Goal: Communication & Community: Answer question/provide support

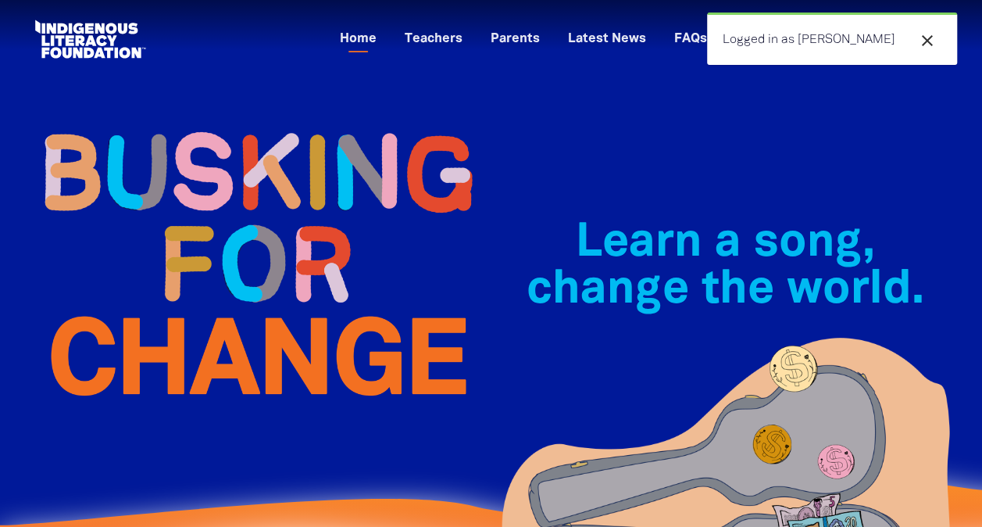
click at [927, 38] on icon "close" at bounding box center [927, 40] width 19 height 19
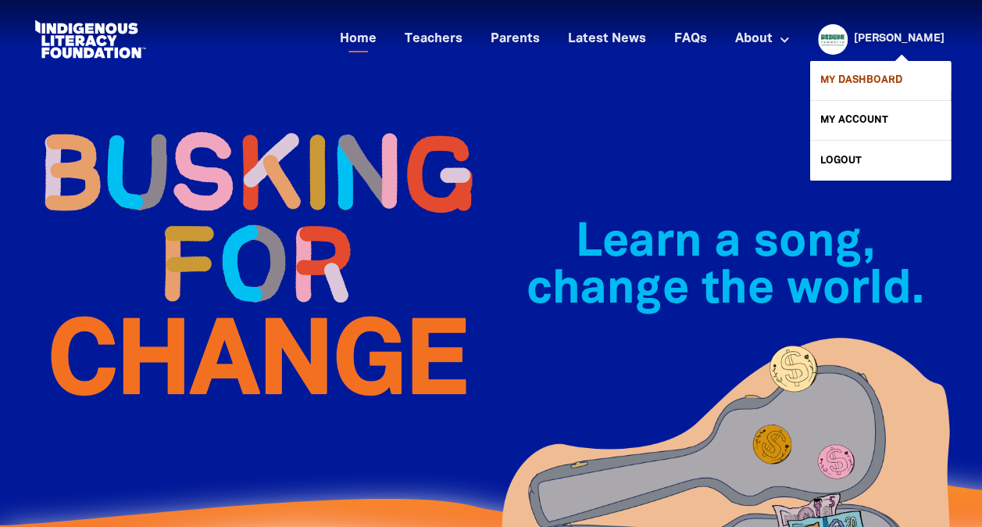
click at [890, 69] on link "My Dashboard" at bounding box center [880, 80] width 141 height 39
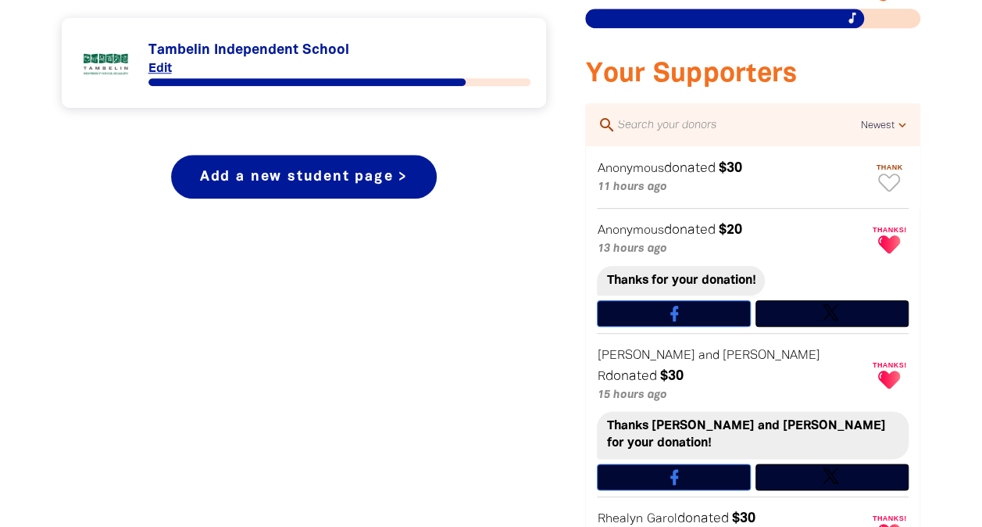
scroll to position [720, 0]
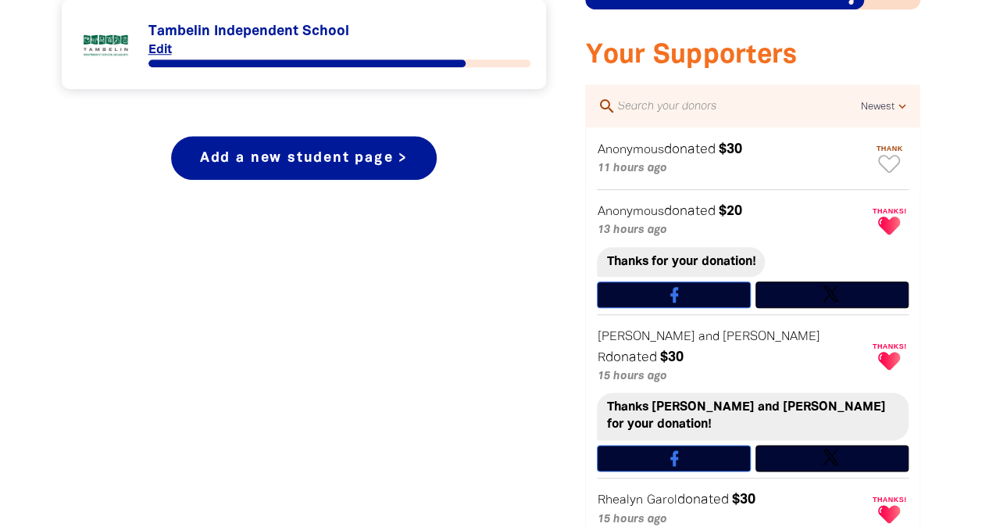
click at [269, 34] on link "Link to Tambelin Independent School" at bounding box center [304, 44] width 454 height 59
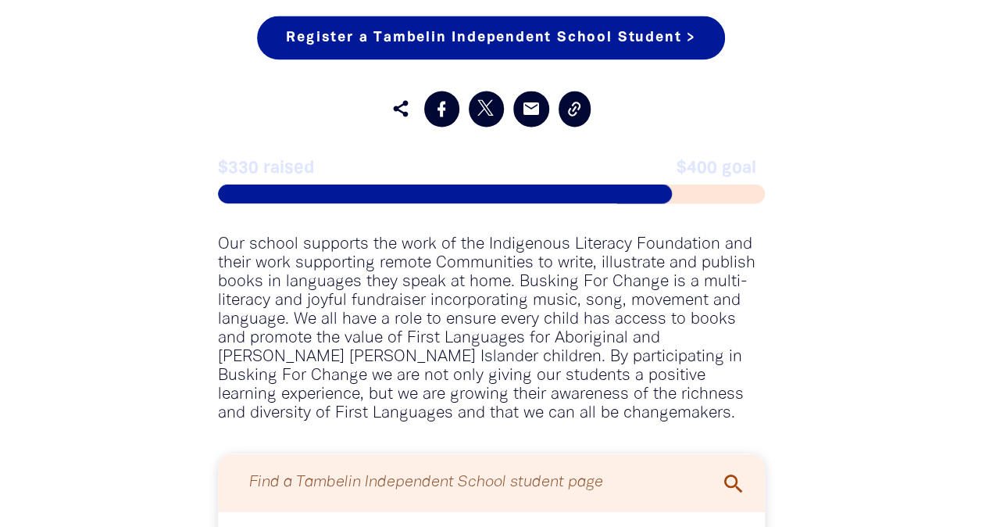
scroll to position [1328, 0]
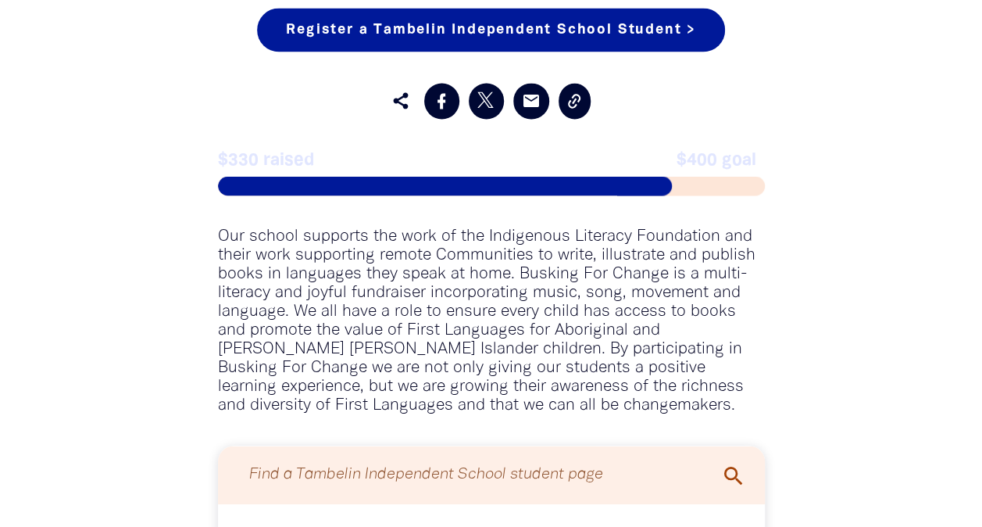
drag, startPoint x: 982, startPoint y: 216, endPoint x: 954, endPoint y: 91, distance: 128.1
click at [954, 91] on div "Register a Tambelin Independent School Student > Register as part of this Organ…" at bounding box center [491, 288] width 937 height 687
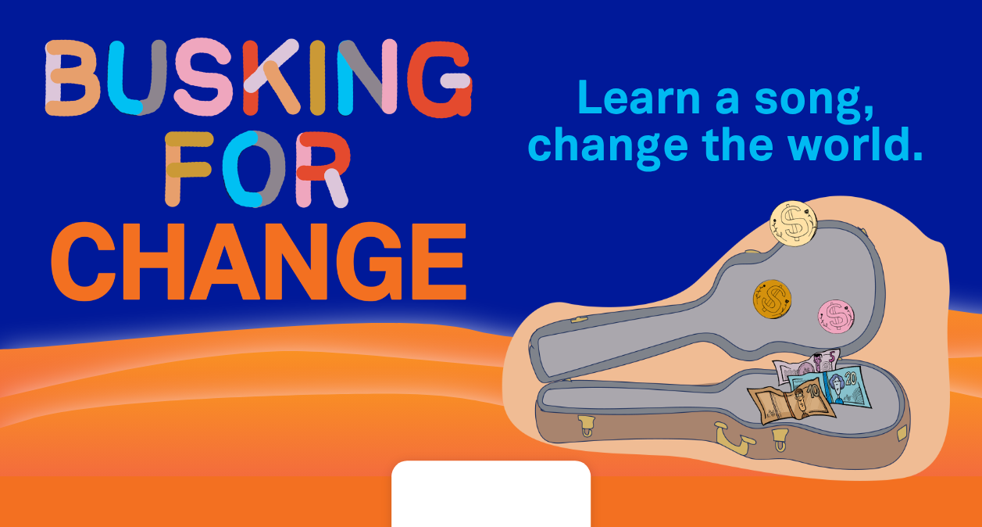
scroll to position [266, 0]
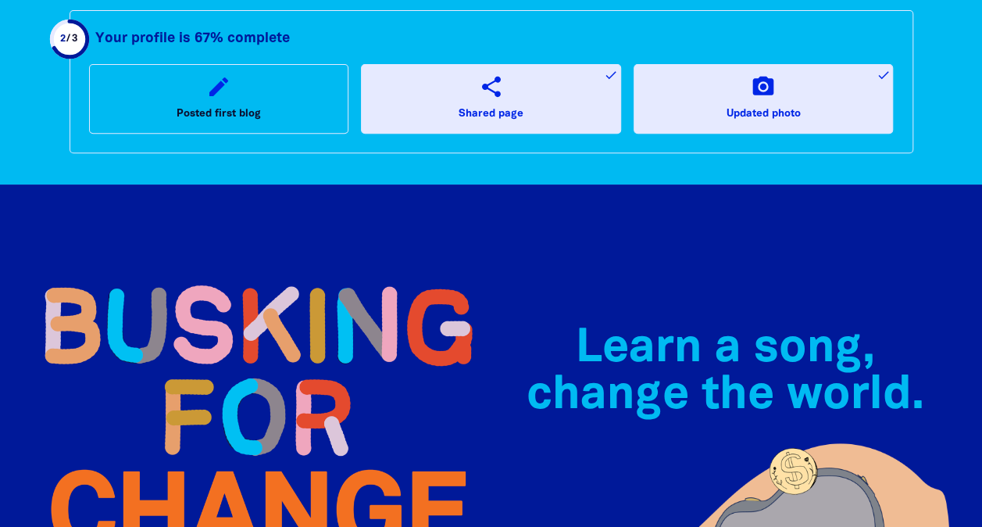
drag, startPoint x: 978, startPoint y: 100, endPoint x: 977, endPoint y: 61, distance: 39.1
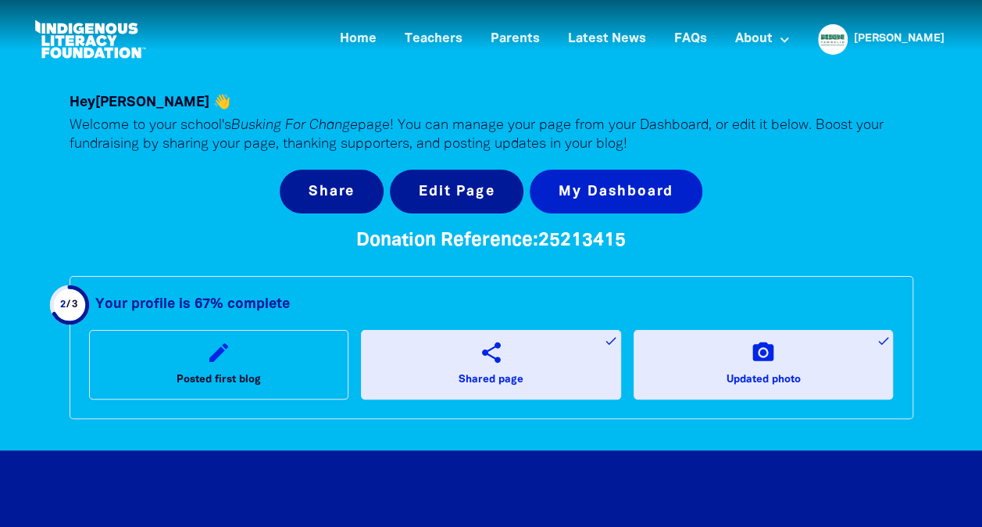
click at [639, 196] on link "My Dashboard" at bounding box center [616, 192] width 173 height 44
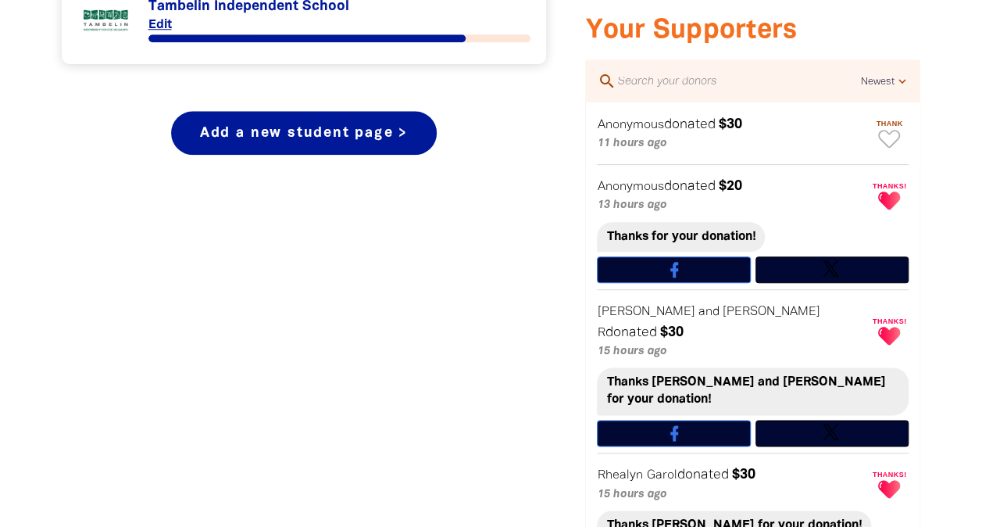
scroll to position [740, 0]
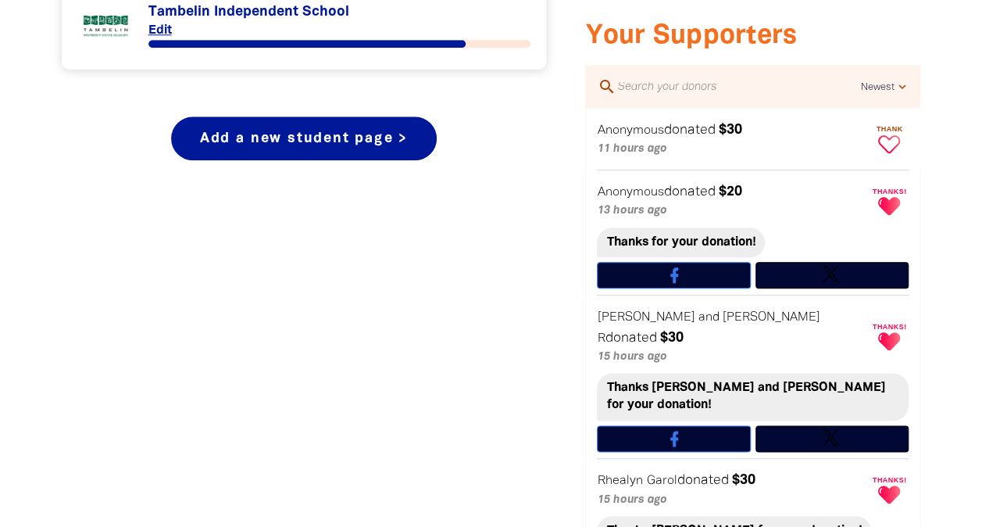
click at [887, 138] on icon "Paginated content" at bounding box center [889, 144] width 22 height 18
type textarea "Thanks for your donation!"
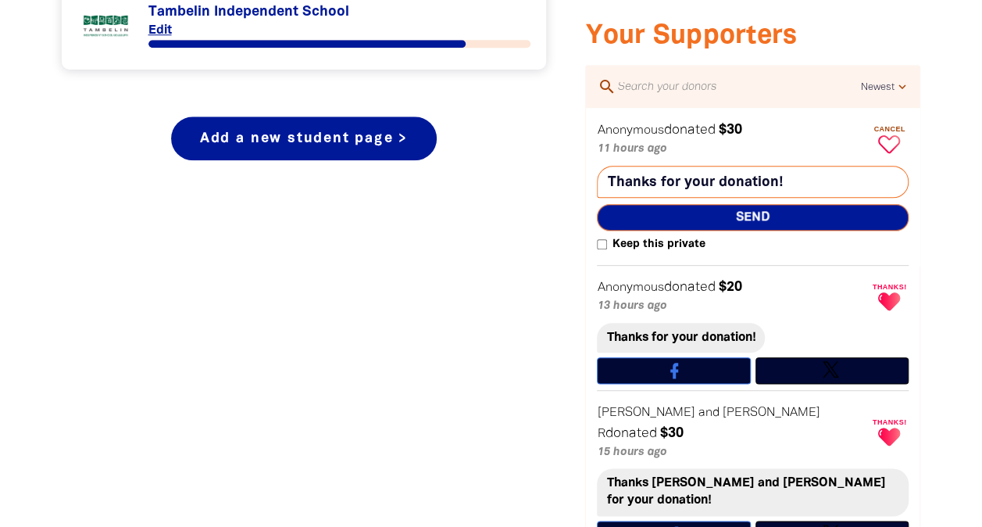
click at [816, 214] on span "Send" at bounding box center [753, 217] width 312 height 27
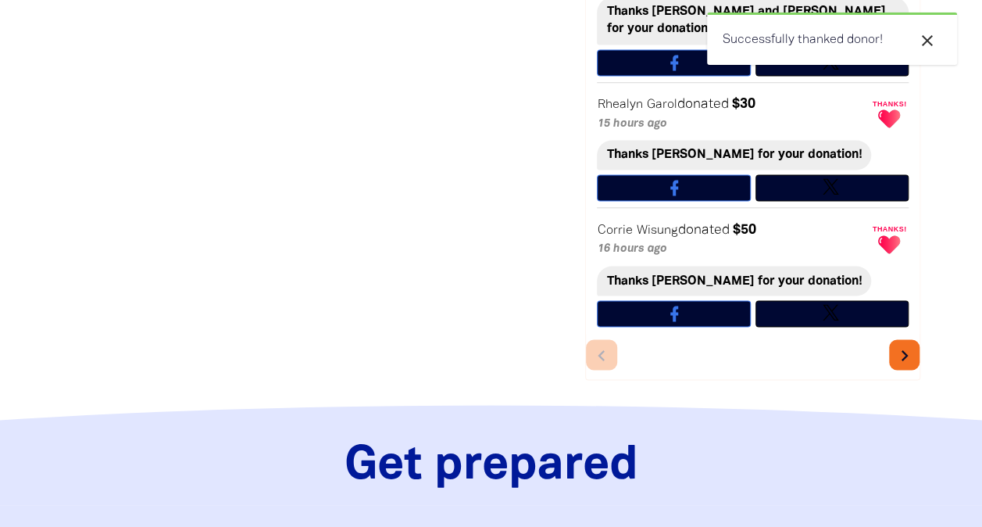
scroll to position [1295, 0]
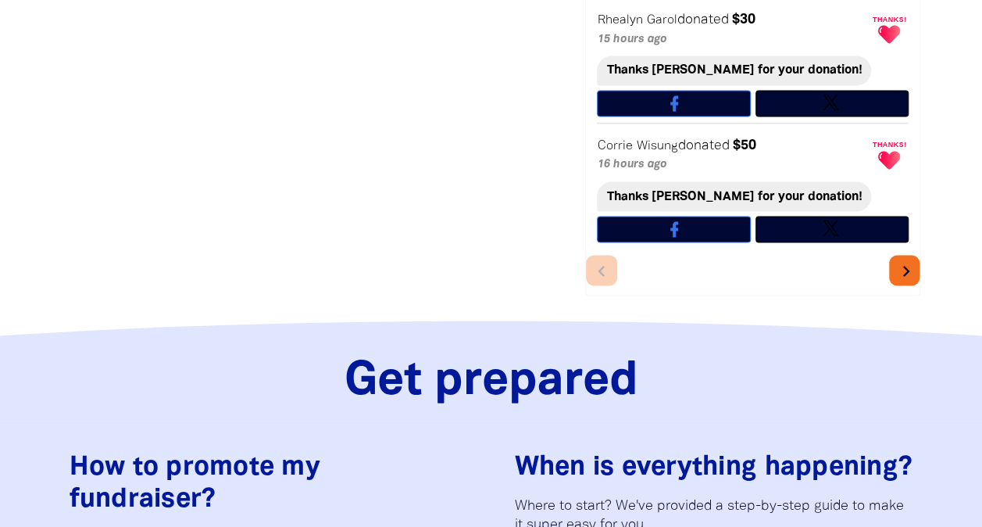
click at [906, 259] on icon "chevron_right" at bounding box center [906, 270] width 22 height 22
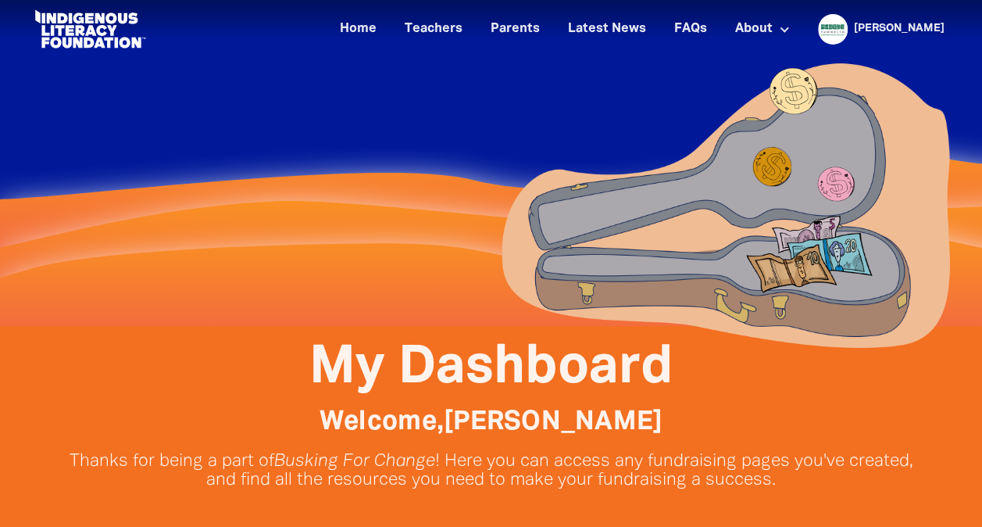
scroll to position [0, 0]
